Goal: Information Seeking & Learning: Learn about a topic

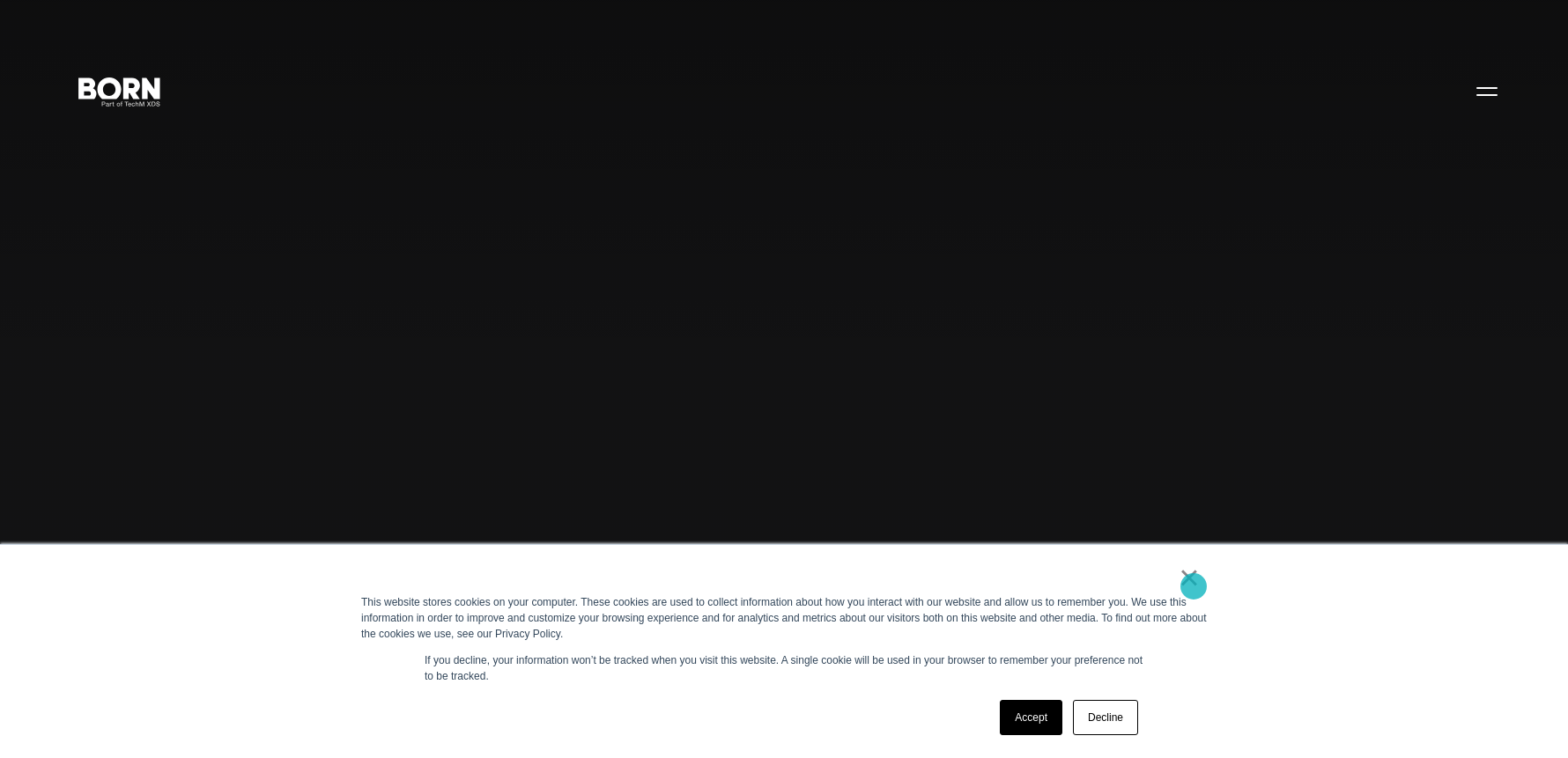
click at [1192, 586] on link "×" at bounding box center [1188, 578] width 21 height 16
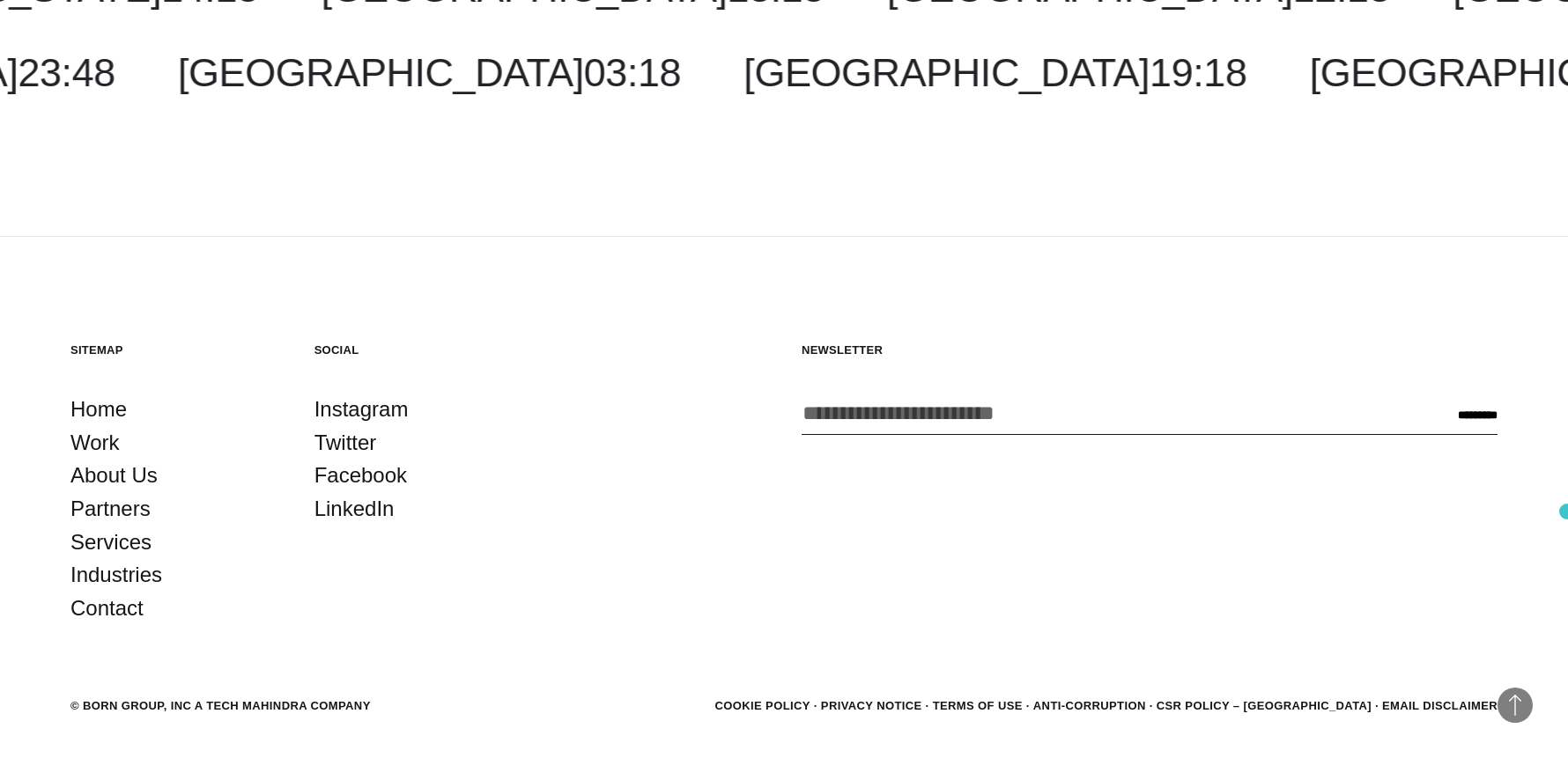
scroll to position [5331, 0]
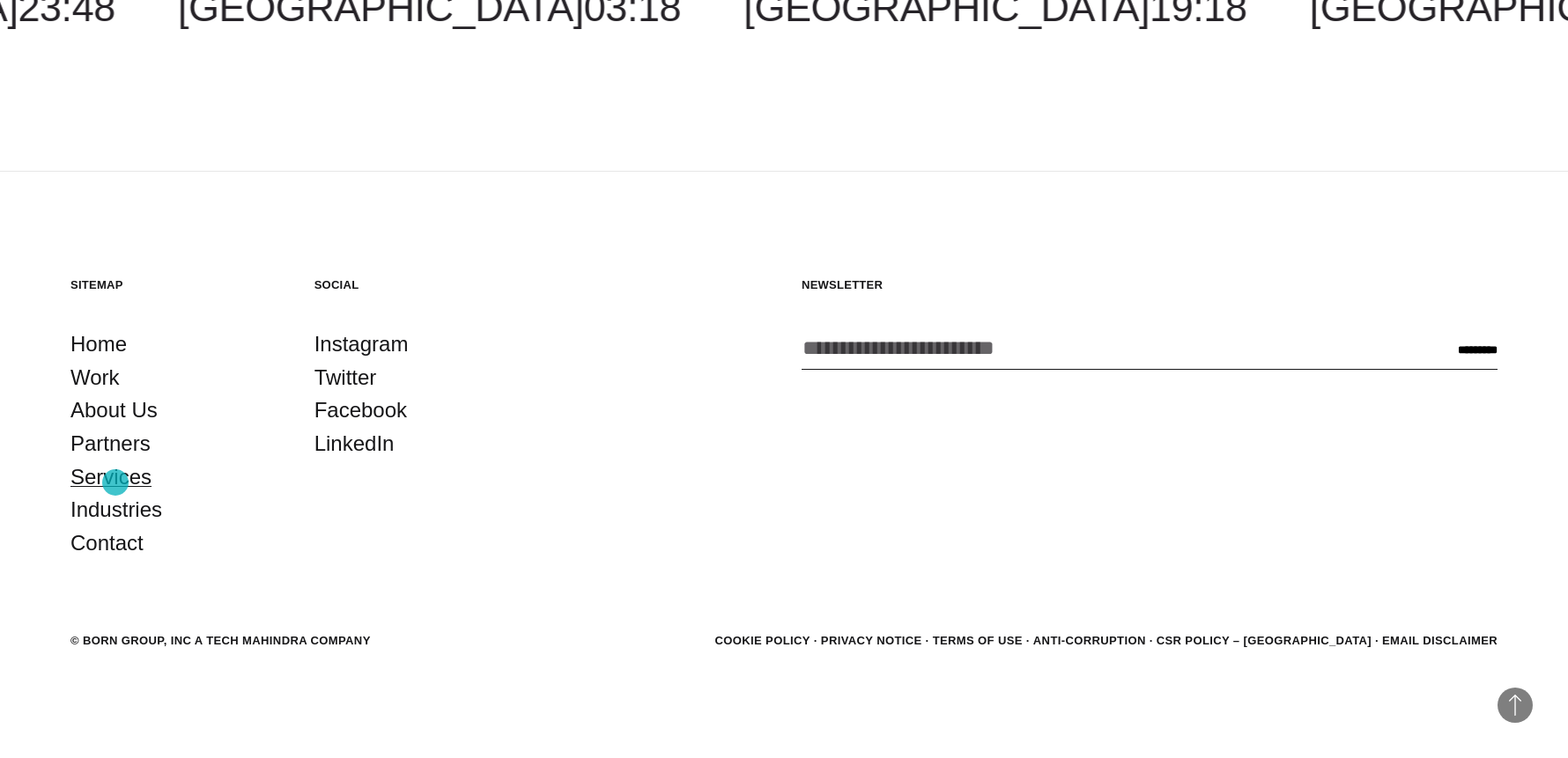
click at [115, 483] on link "Services" at bounding box center [110, 477] width 81 height 34
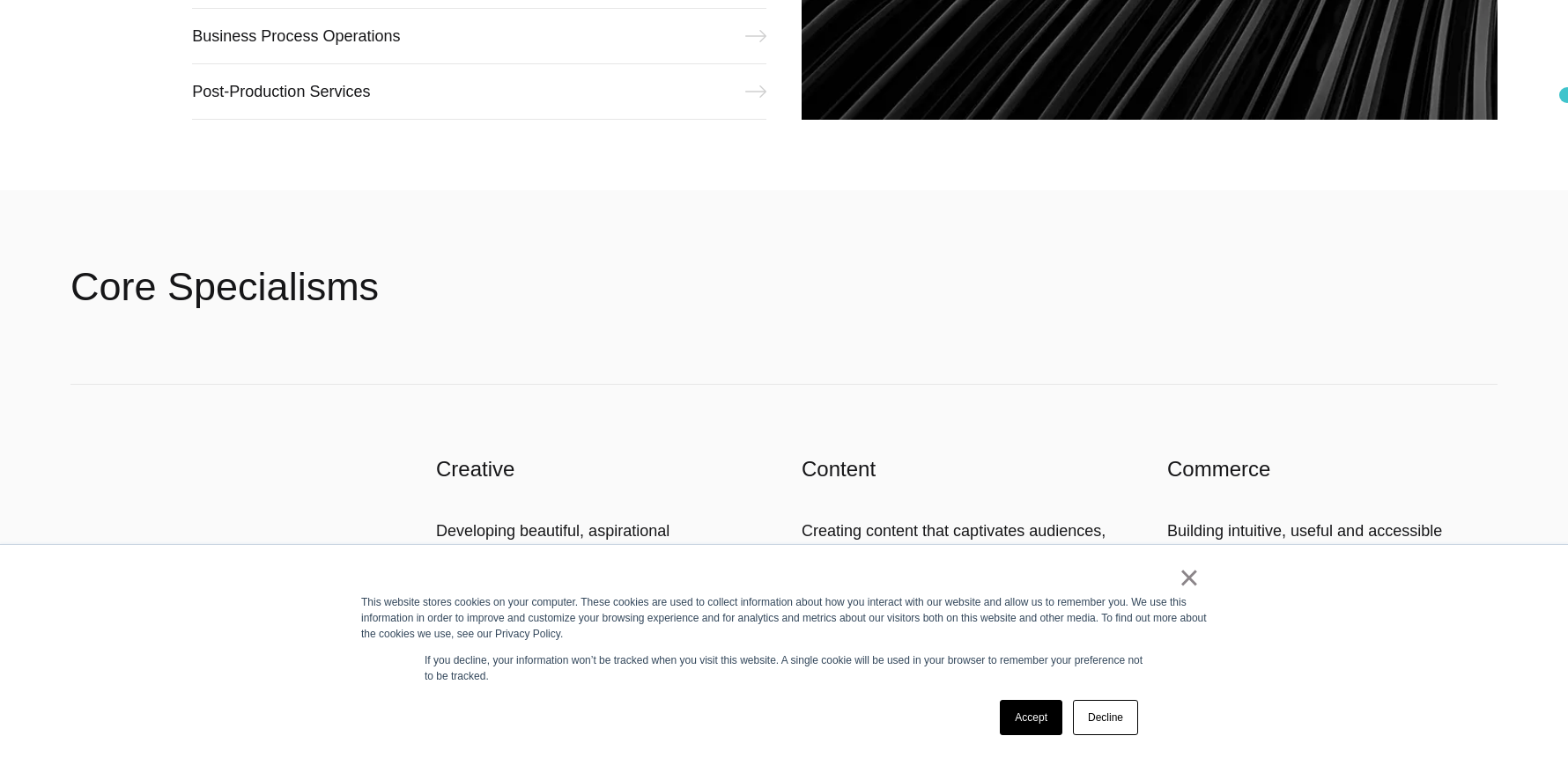
scroll to position [2682, 0]
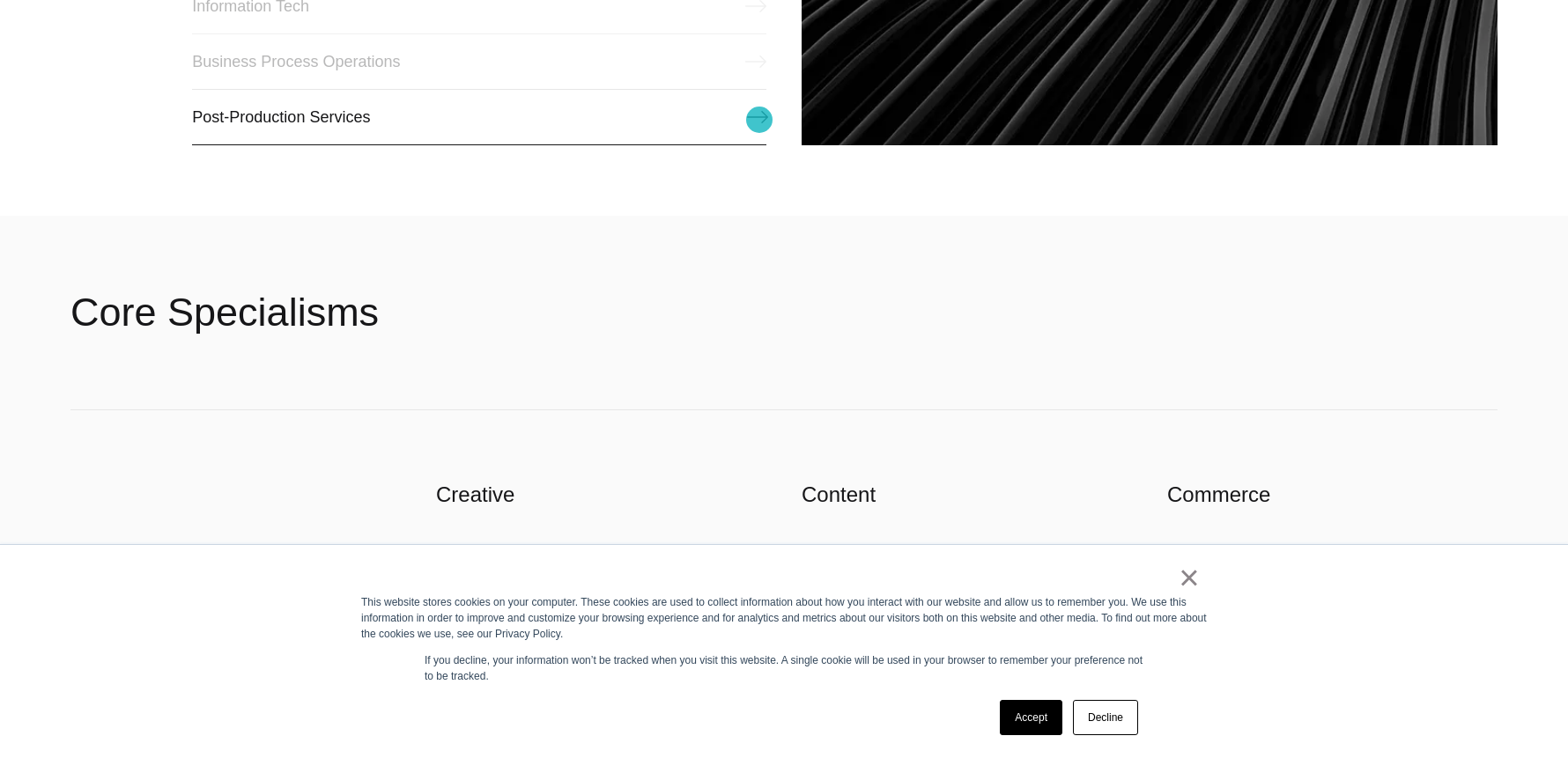
click at [760, 119] on link "Post-Production Services" at bounding box center [479, 116] width 574 height 56
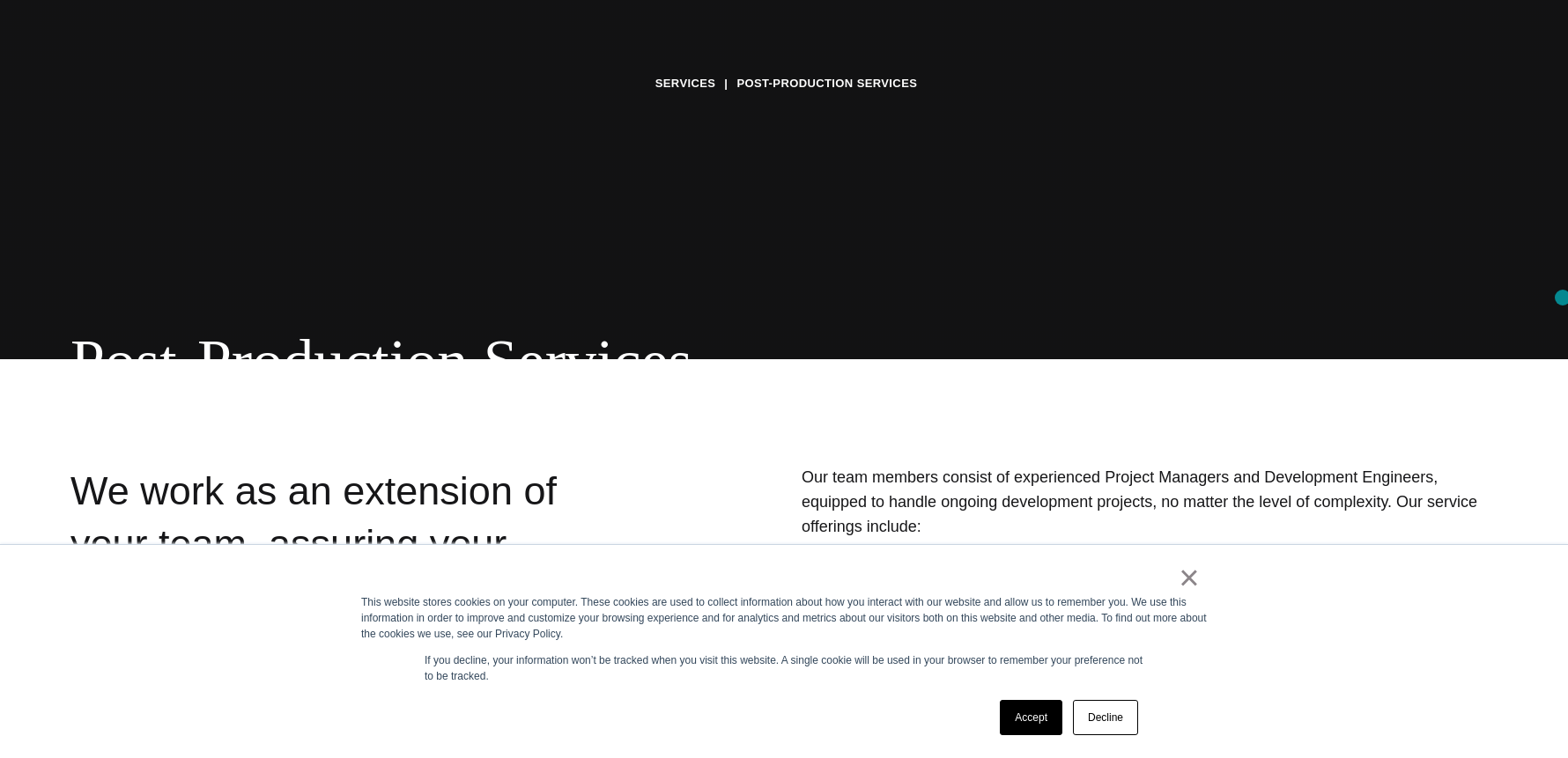
scroll to position [455, 0]
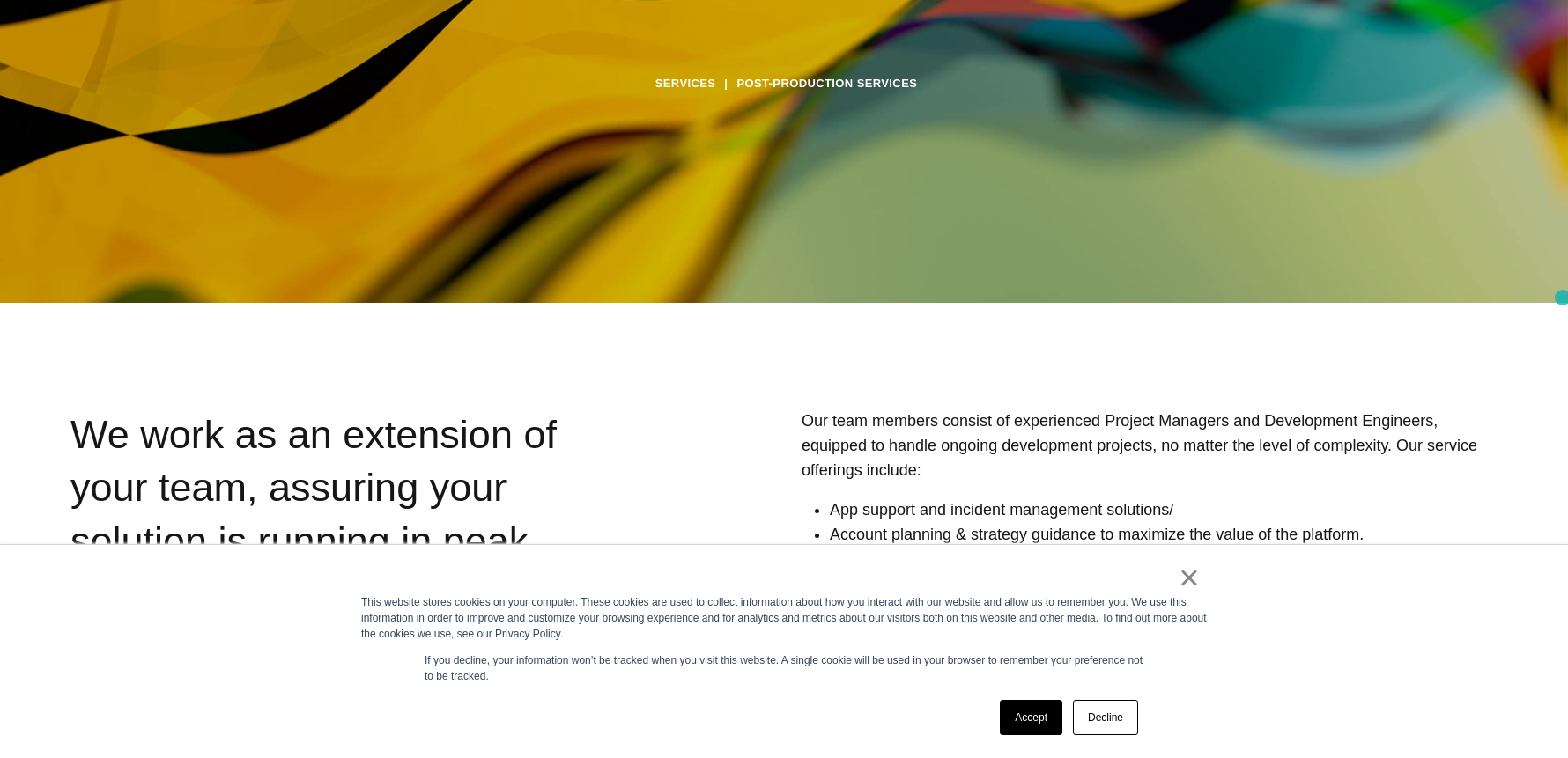
drag, startPoint x: 1572, startPoint y: 46, endPoint x: 1534, endPoint y: 146, distance: 107.0
click at [1040, 733] on link "Accept" at bounding box center [1031, 718] width 62 height 35
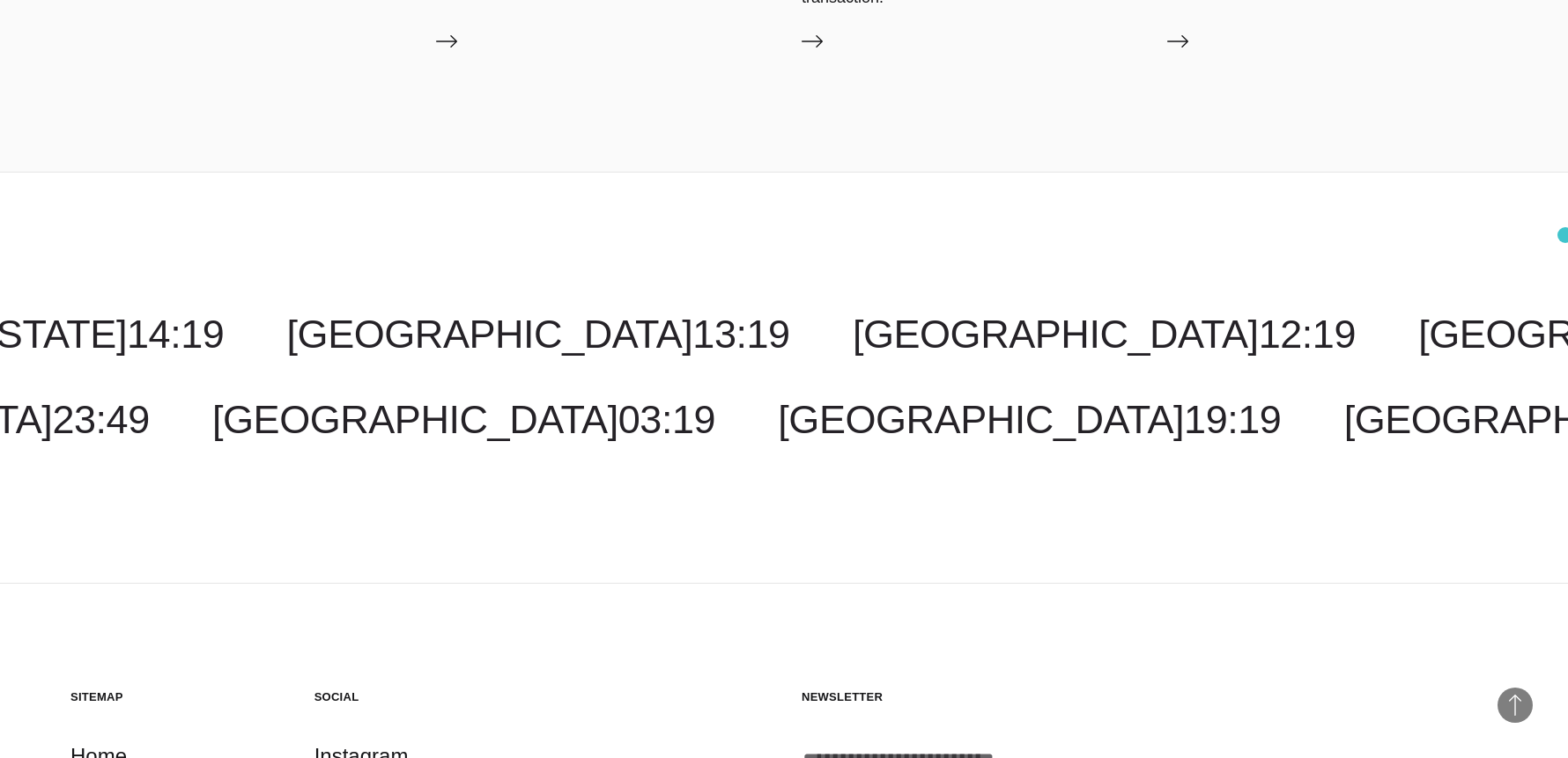
scroll to position [6929, 0]
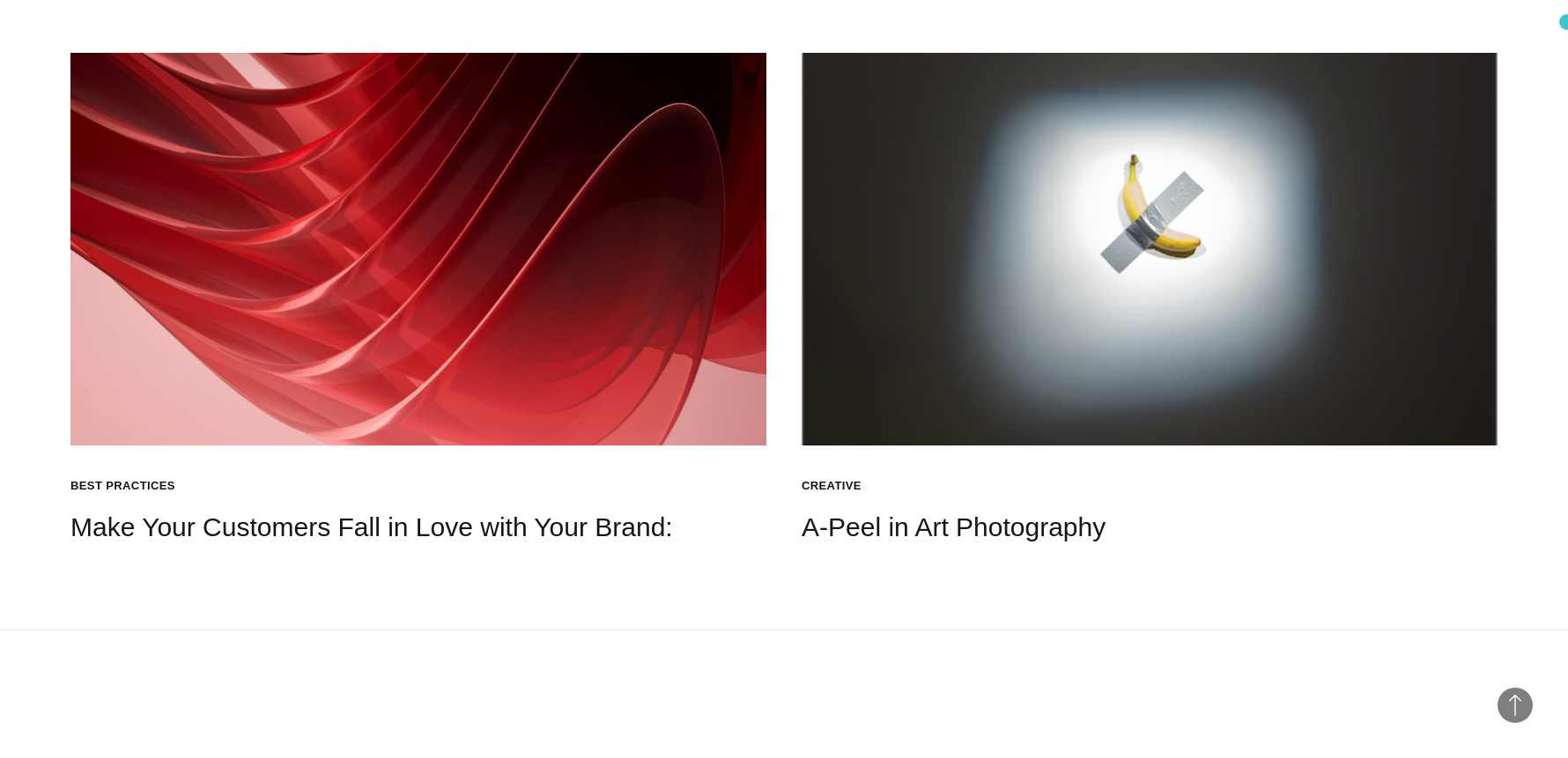
scroll to position [2412, 0]
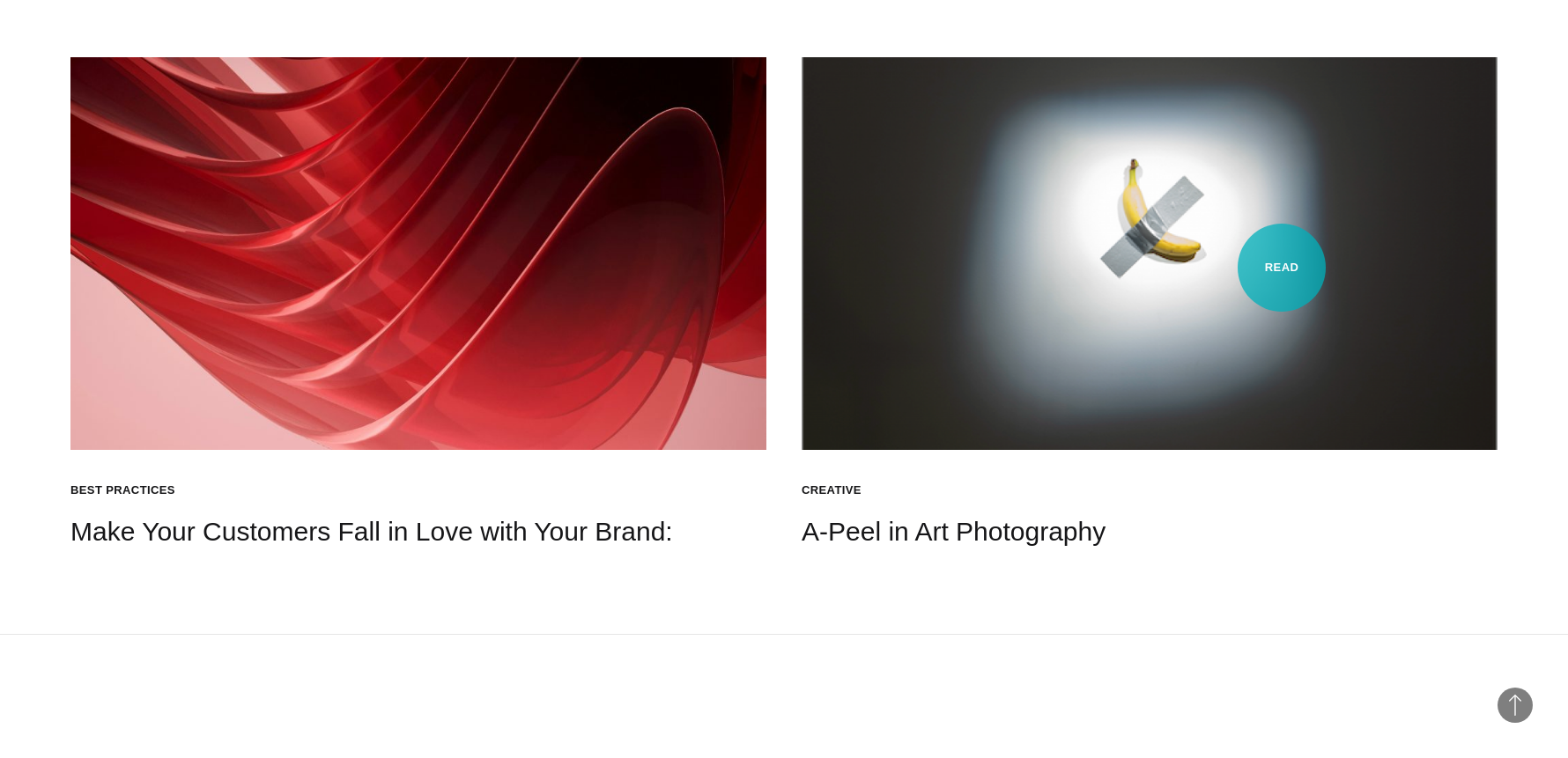
click at [1283, 266] on img at bounding box center [1150, 253] width 696 height 392
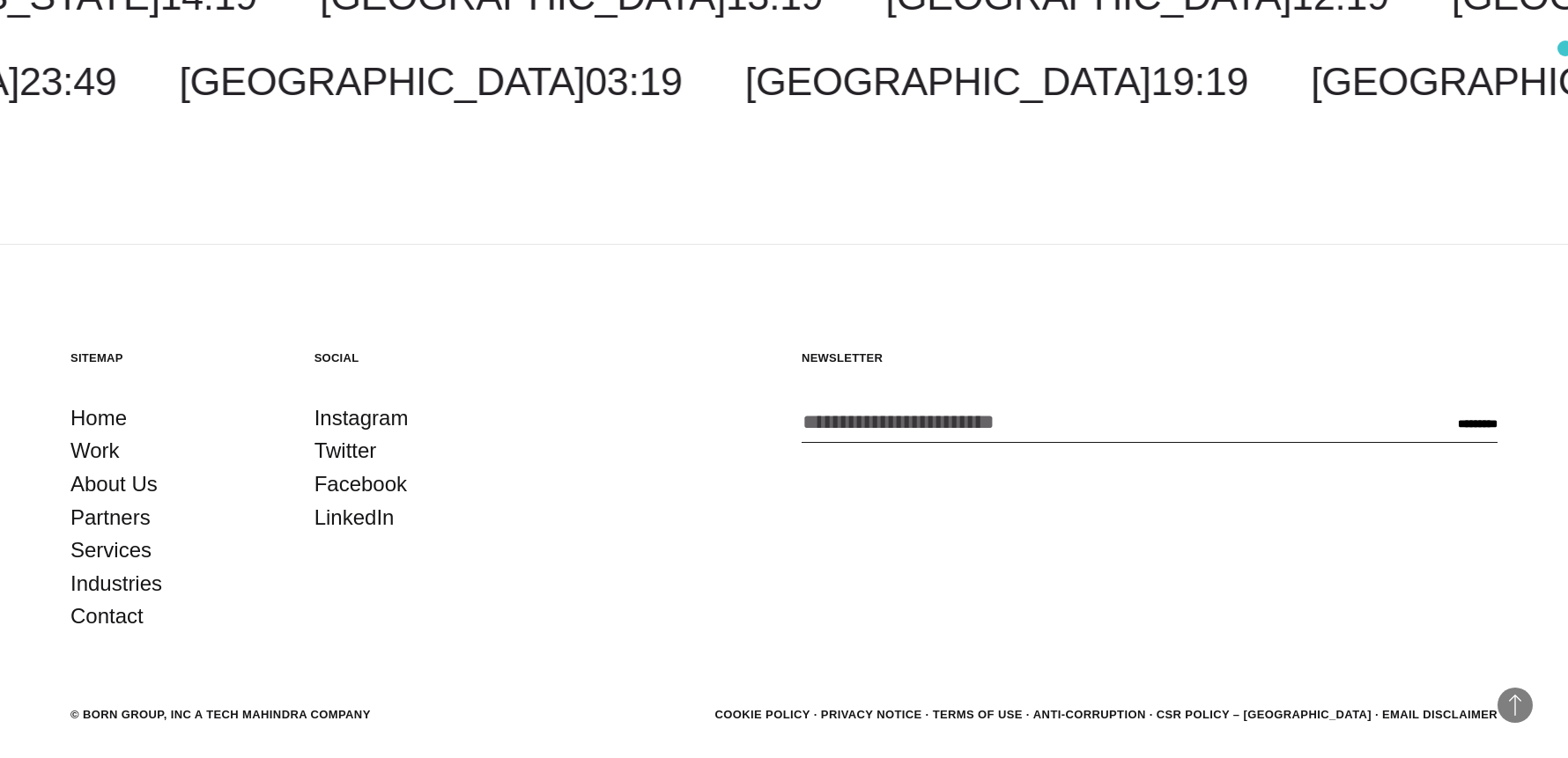
scroll to position [4633, 0]
